Goal: Check status: Check status

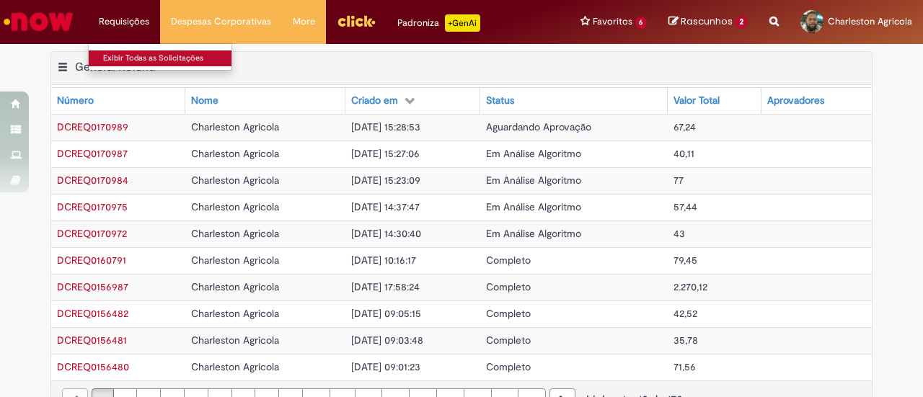
click at [121, 53] on link "Exibir Todas as Solicitações" at bounding box center [168, 58] width 159 height 16
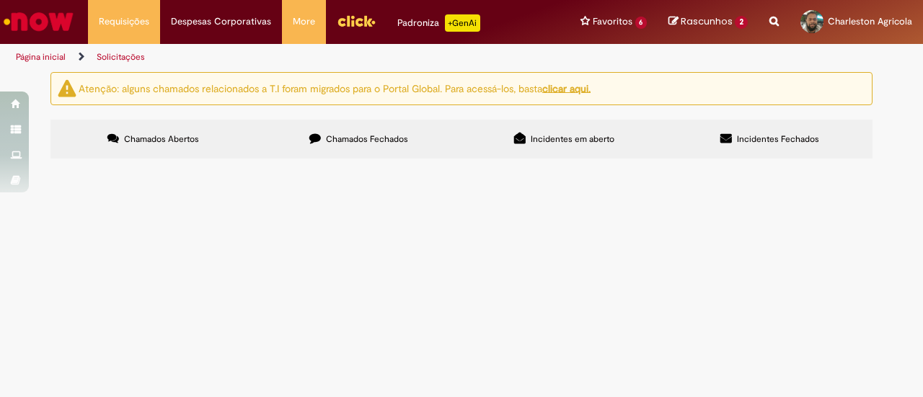
click at [348, 144] on span "Chamados Fechados" at bounding box center [367, 139] width 82 height 12
click at [0, 0] on span "Organização de buffet do evento Vem Pra Mesa" at bounding box center [0, 0] width 0 height 0
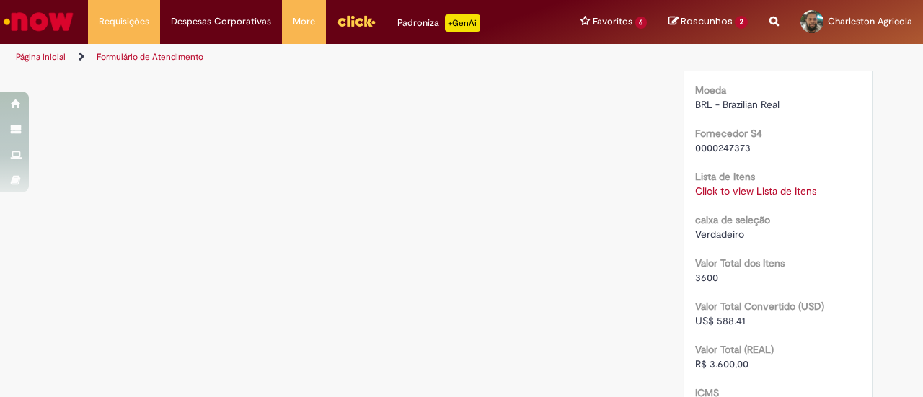
scroll to position [1323, 0]
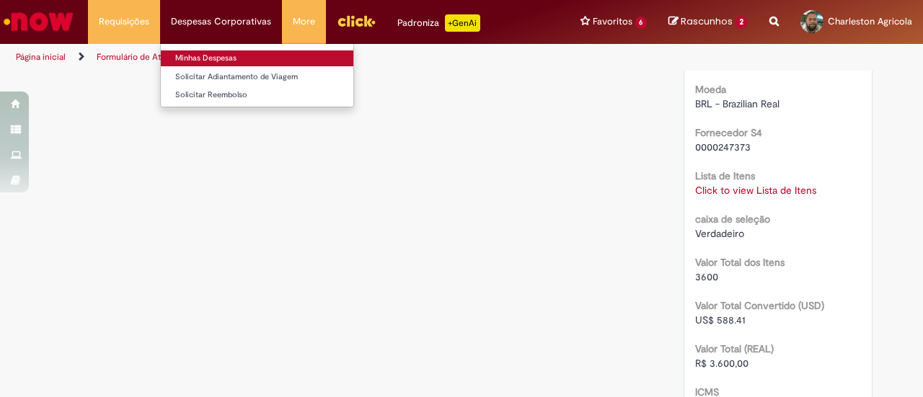
click at [213, 62] on link "Minhas Despesas" at bounding box center [257, 58] width 193 height 16
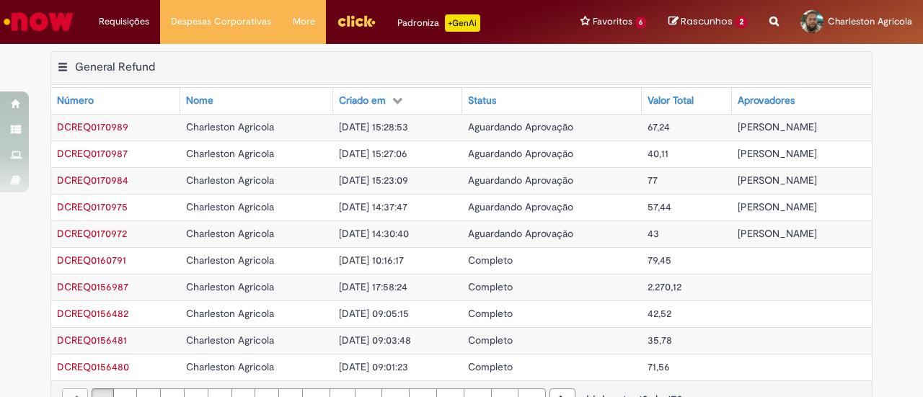
click at [873, 240] on div "Exportar como PDF Exportar como Excel Exportar como CSV General Refund Tabela -…" at bounding box center [462, 243] width 844 height 384
